Goal: Task Accomplishment & Management: Manage account settings

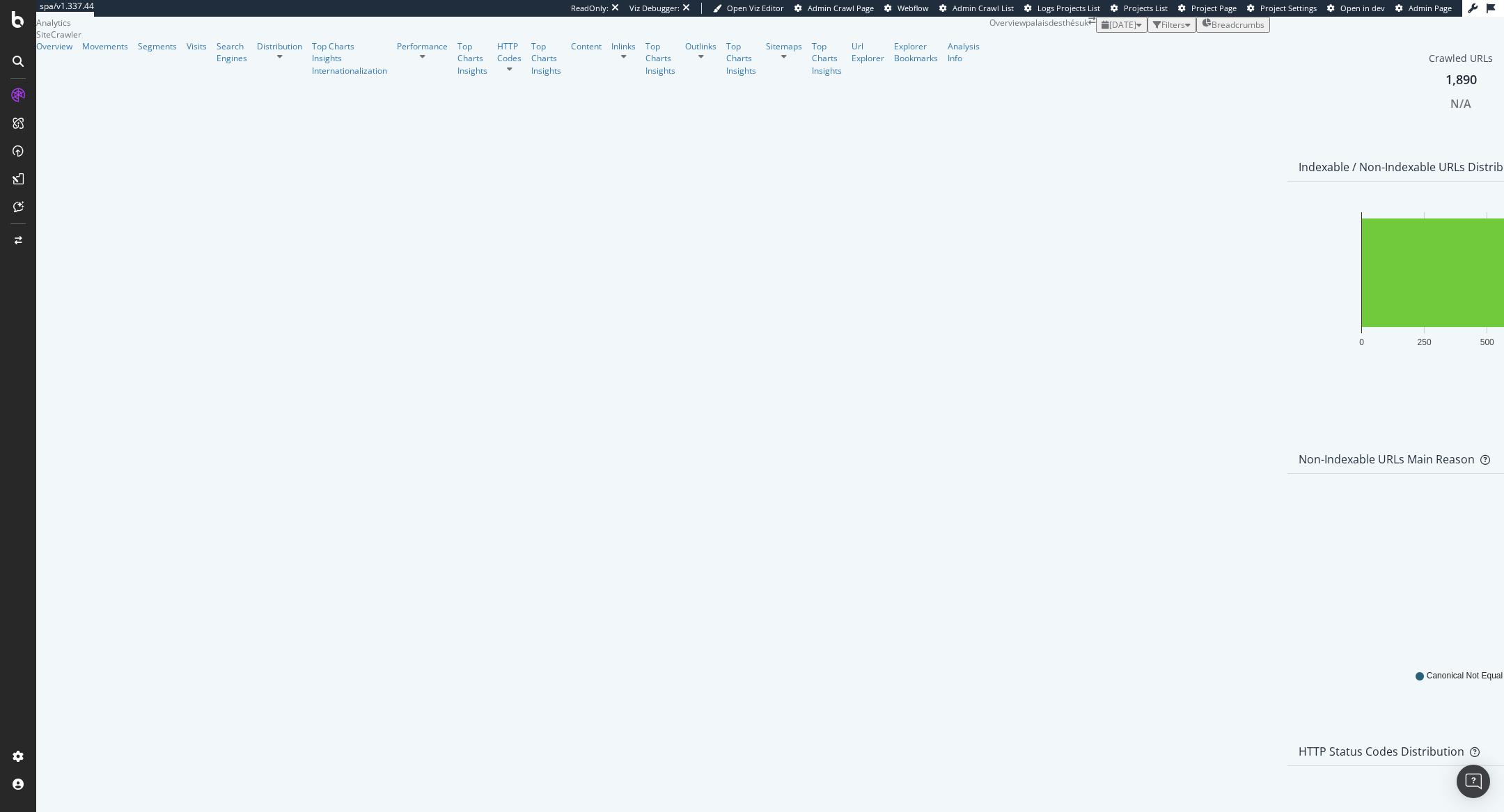
scroll to position [1201, 0]
click at [257, 52] on link "Distribution" at bounding box center [279, 46] width 45 height 12
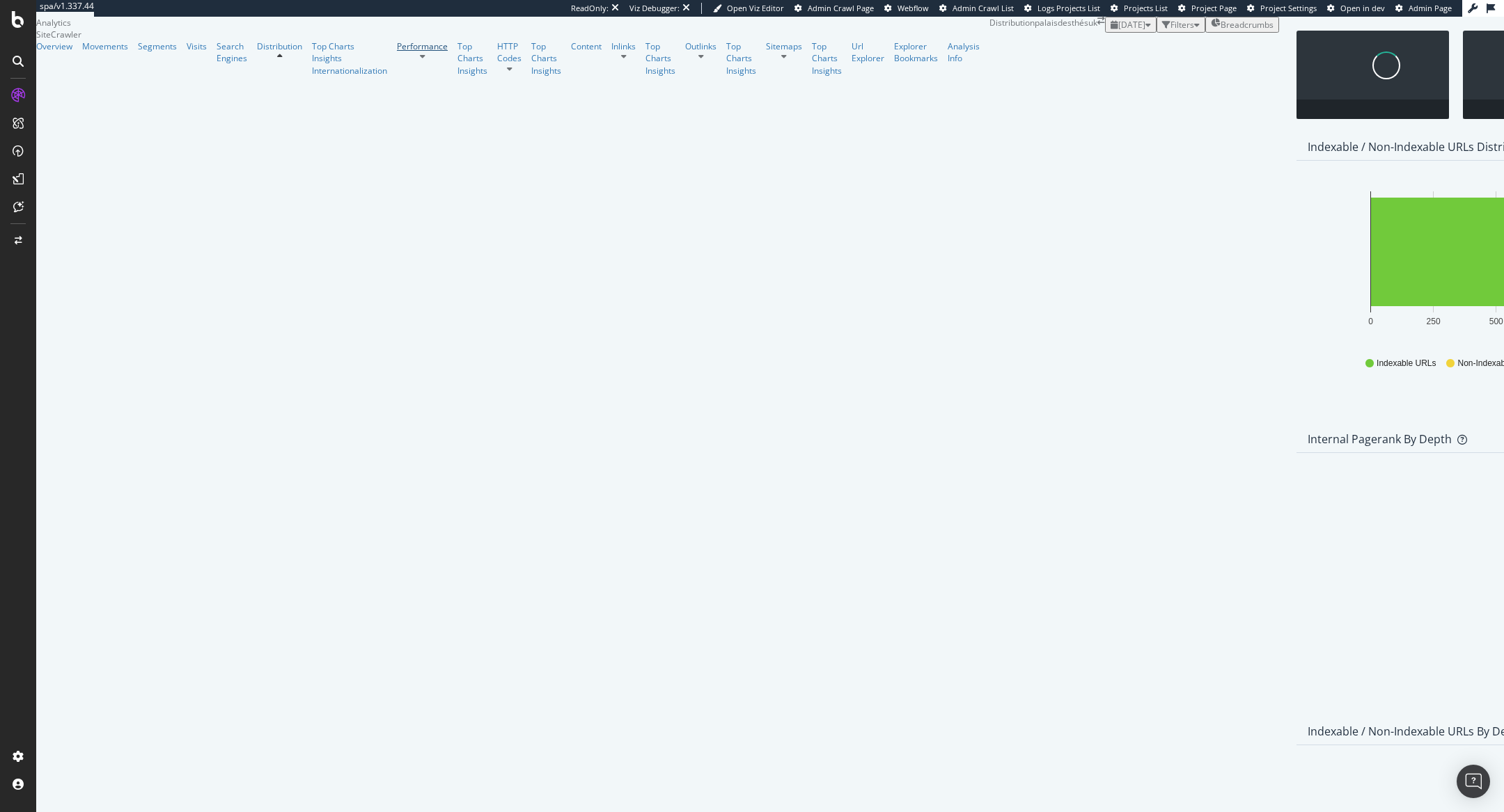
click at [397, 52] on link "Performance" at bounding box center [422, 46] width 51 height 12
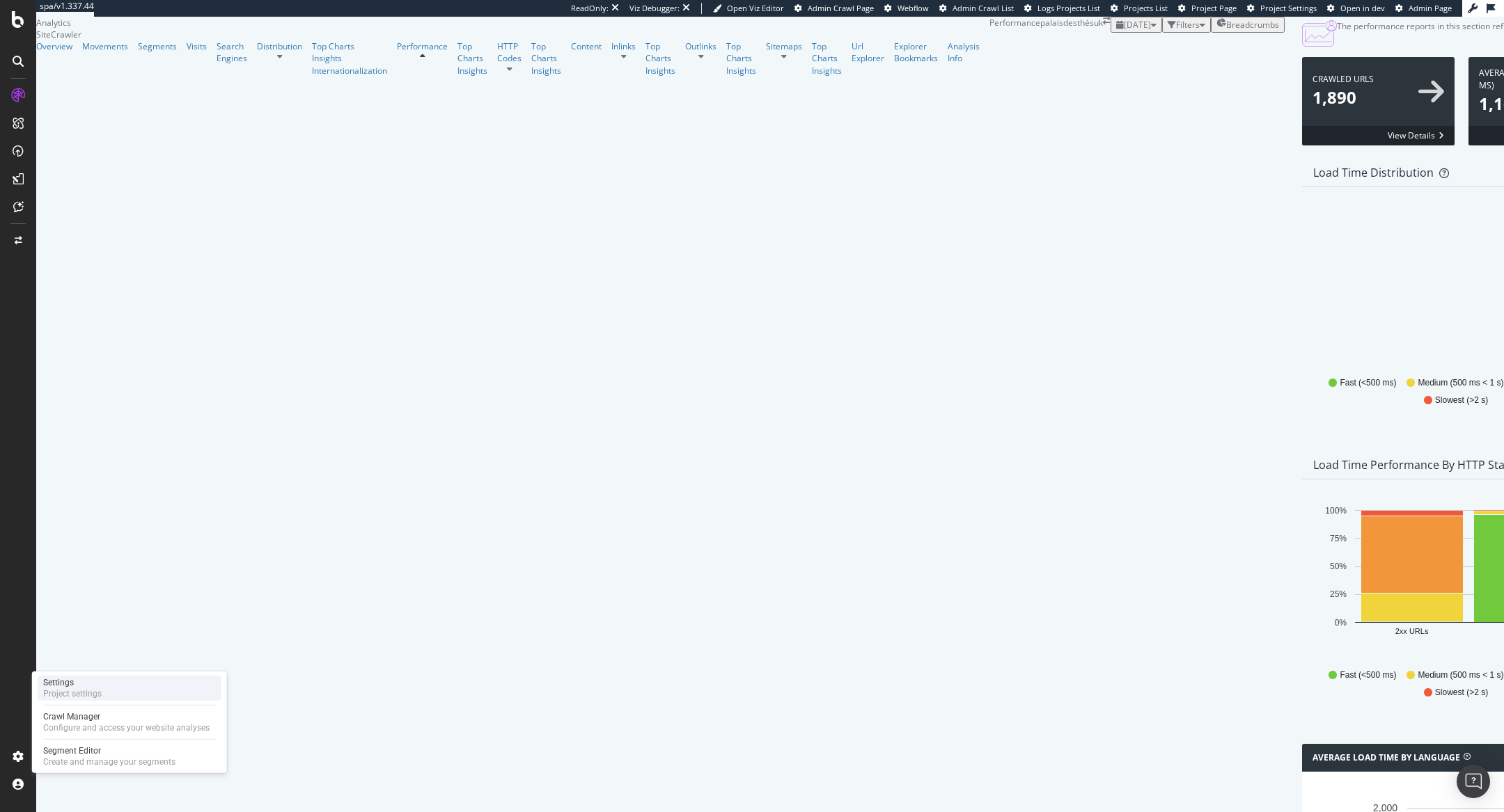
click at [91, 690] on div "Project settings" at bounding box center [72, 694] width 59 height 12
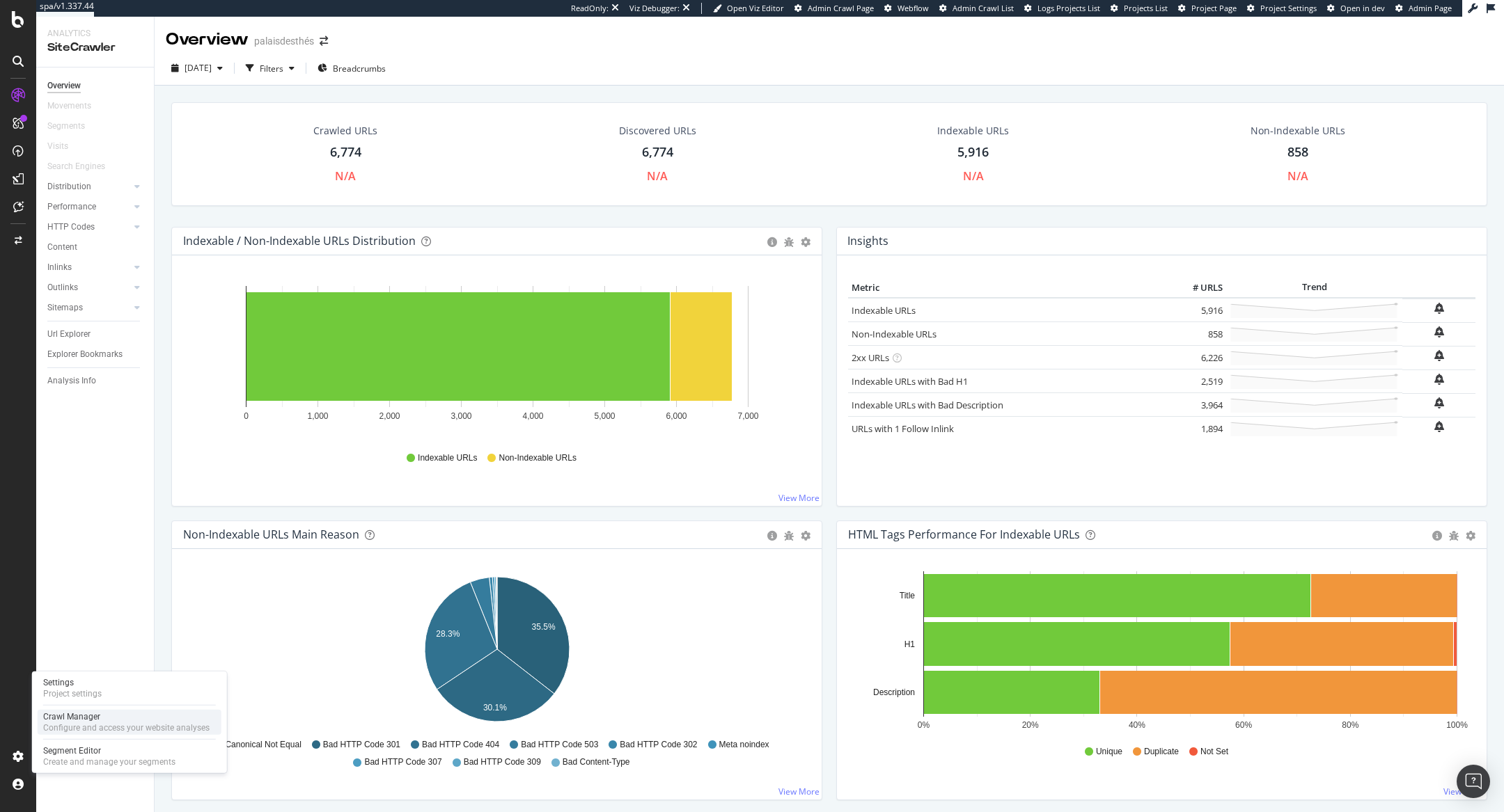
click at [57, 726] on div "Configure and access your website analyses" at bounding box center [127, 728] width 166 height 12
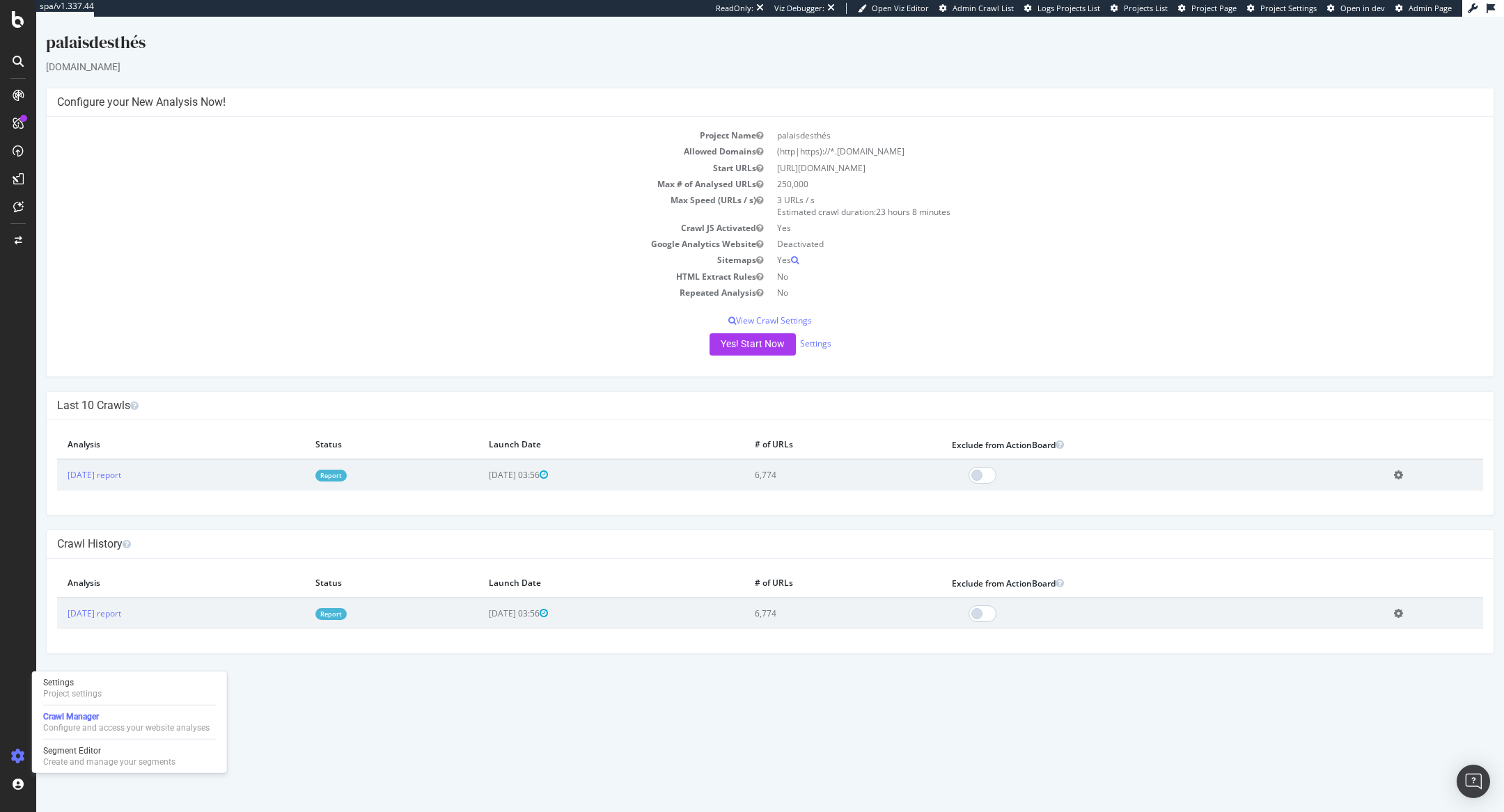
click at [347, 473] on link "Report" at bounding box center [331, 476] width 31 height 12
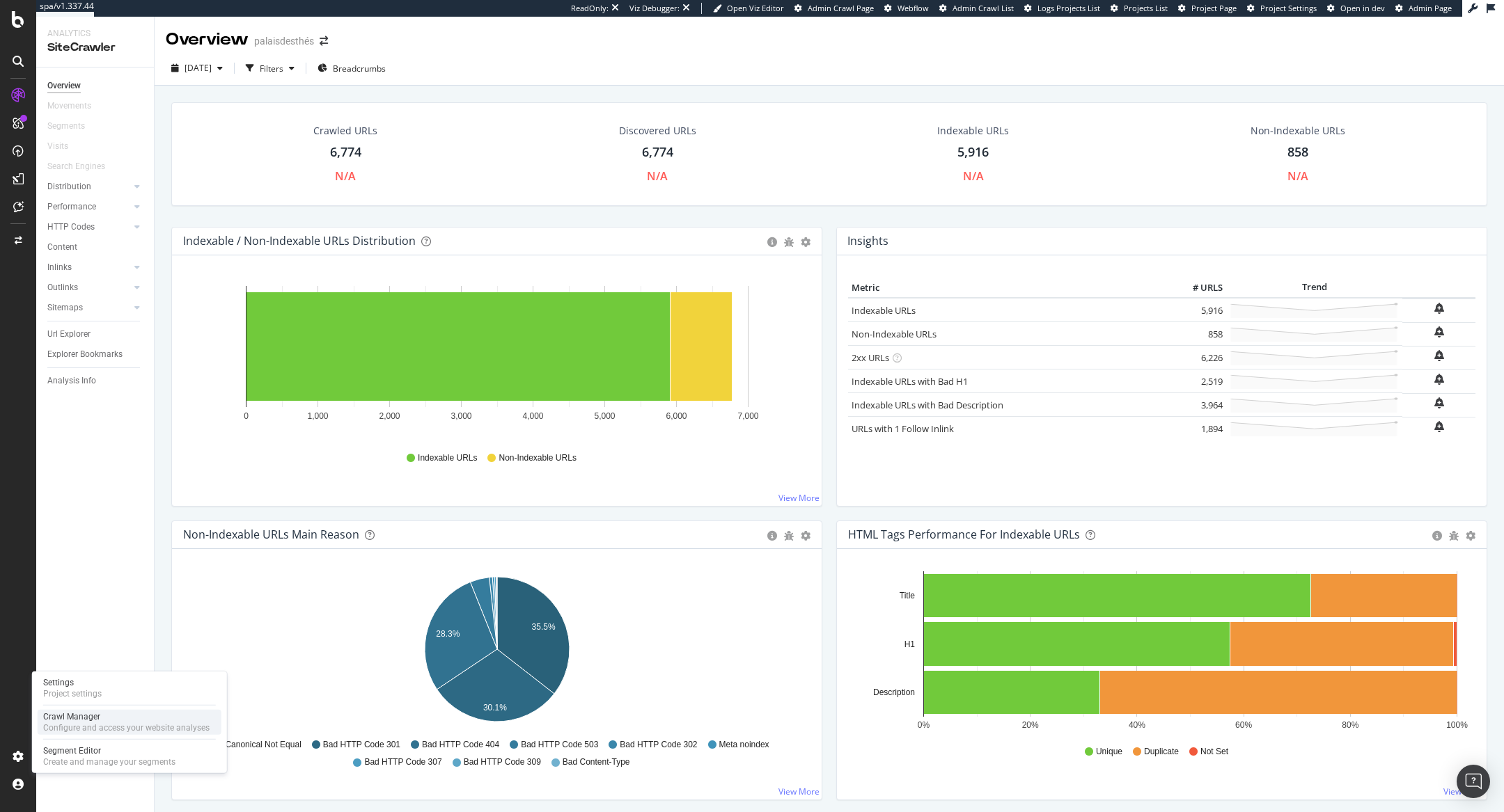
click at [66, 714] on div "Crawl Manager" at bounding box center [127, 717] width 166 height 12
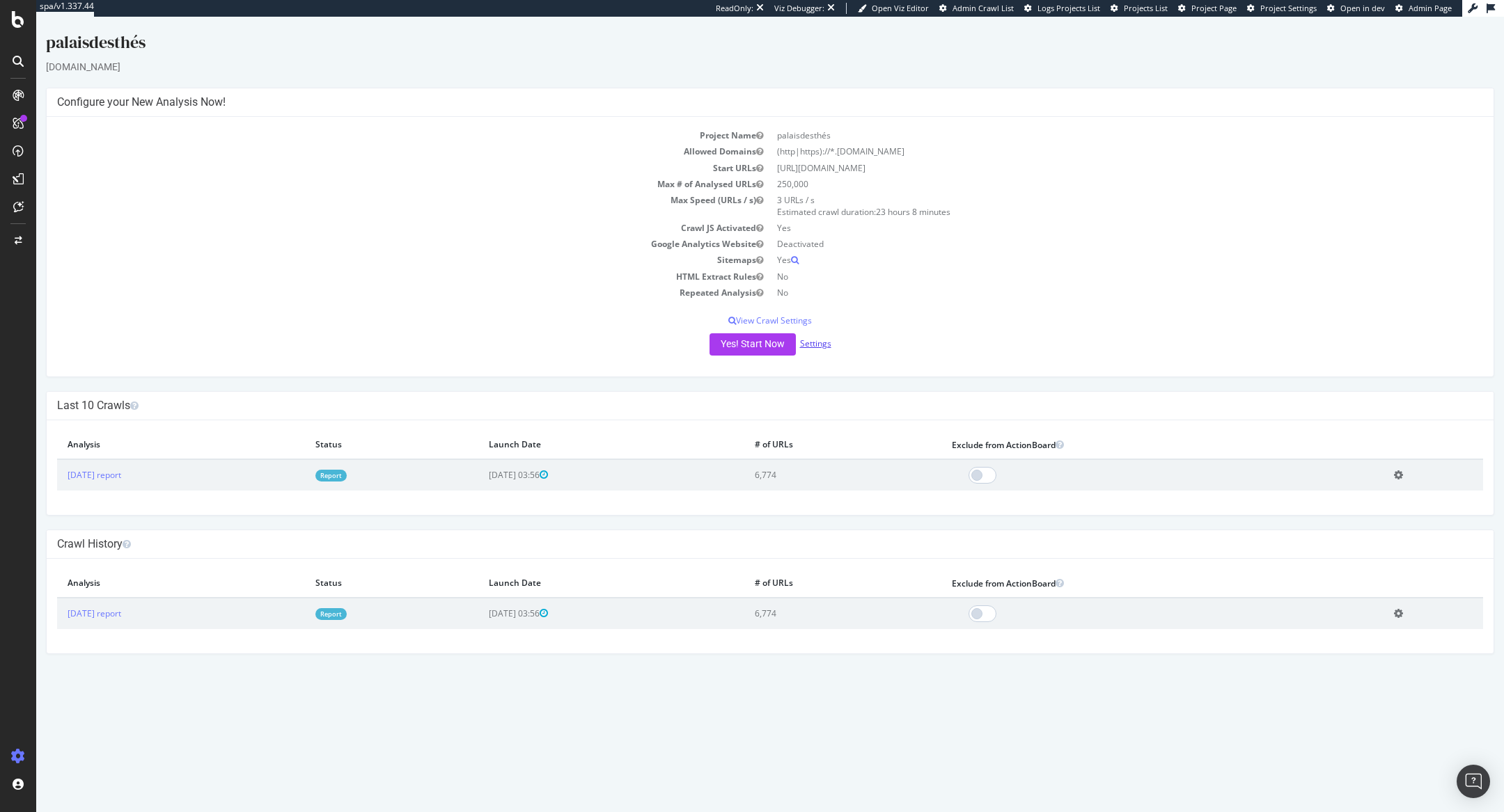
click at [813, 343] on link "Settings" at bounding box center [815, 344] width 31 height 12
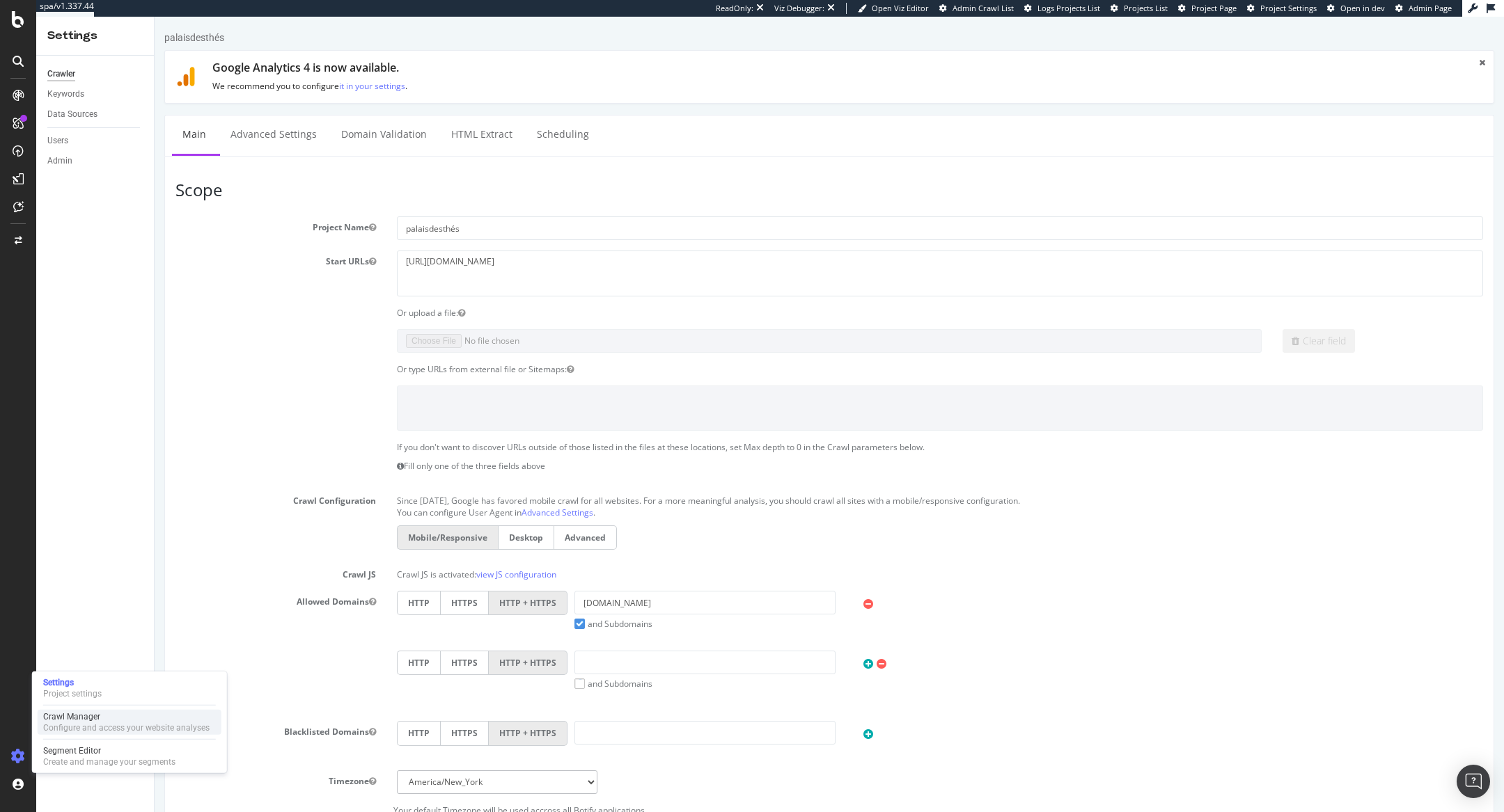
click at [60, 734] on div "Crawl Manager Configure and access your website analyses" at bounding box center [129, 722] width 184 height 25
